Goal: Information Seeking & Learning: Learn about a topic

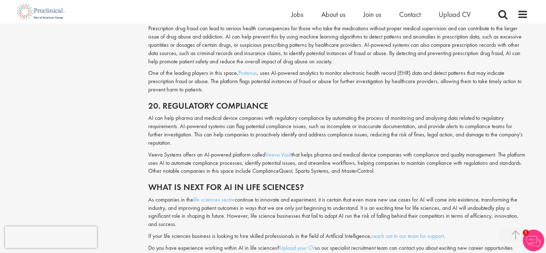
scroll to position [1993, 0]
click at [274, 183] on h2 "What is next for AI in life sciences?" at bounding box center [338, 187] width 380 height 9
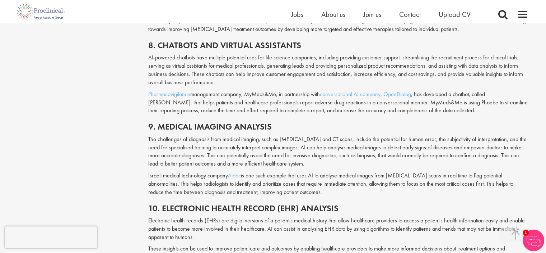
scroll to position [993, 0]
click at [276, 171] on p "Israeli medical technology company Aidoc is one such example that uses AI to an…" at bounding box center [338, 183] width 380 height 25
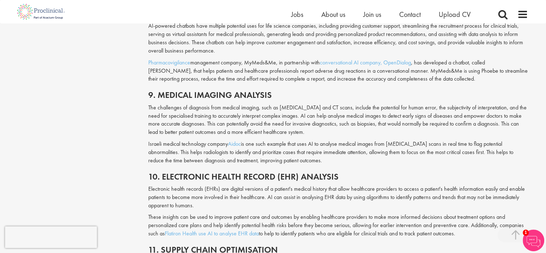
scroll to position [1027, 0]
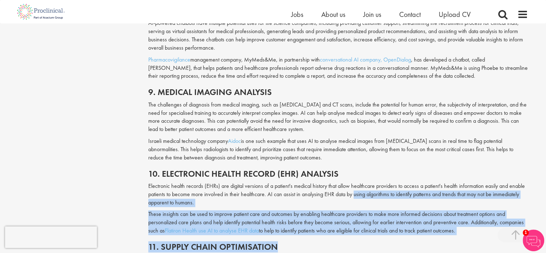
drag, startPoint x: 352, startPoint y: 185, endPoint x: 367, endPoint y: 248, distance: 64.2
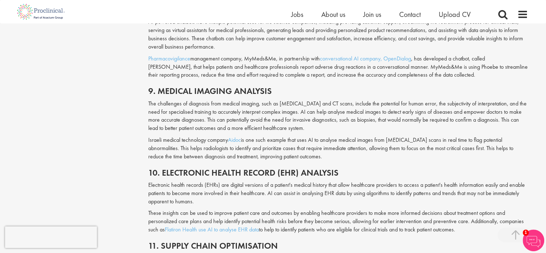
click at [306, 142] on p "Israeli medical technology company Aidoc is one such example that uses AI to an…" at bounding box center [338, 148] width 380 height 25
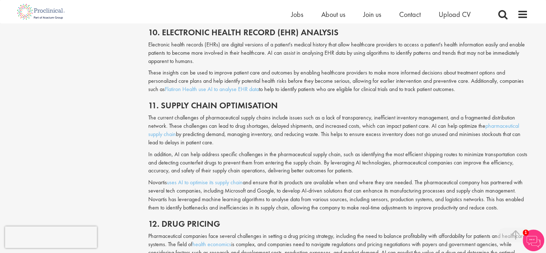
scroll to position [1169, 0]
click at [315, 186] on p "Novartis uses AI to optimise its supply chain and ensure that its products are …" at bounding box center [338, 194] width 380 height 33
click at [224, 28] on h2 "10. Electronic health record (EHR) analysis" at bounding box center [338, 31] width 380 height 9
click at [129, 41] on div "Content types Quizzes Blogs Guidebooks & Reports Videos Infographics Case studi…" at bounding box center [273, 10] width 521 height 2205
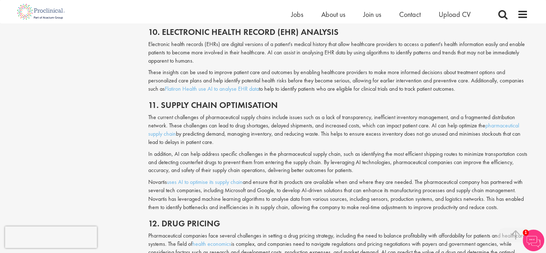
click at [129, 41] on div "Content types Quizzes Blogs Guidebooks & Reports Videos Infographics Case studi…" at bounding box center [273, 10] width 521 height 2205
